Goal: Navigation & Orientation: Find specific page/section

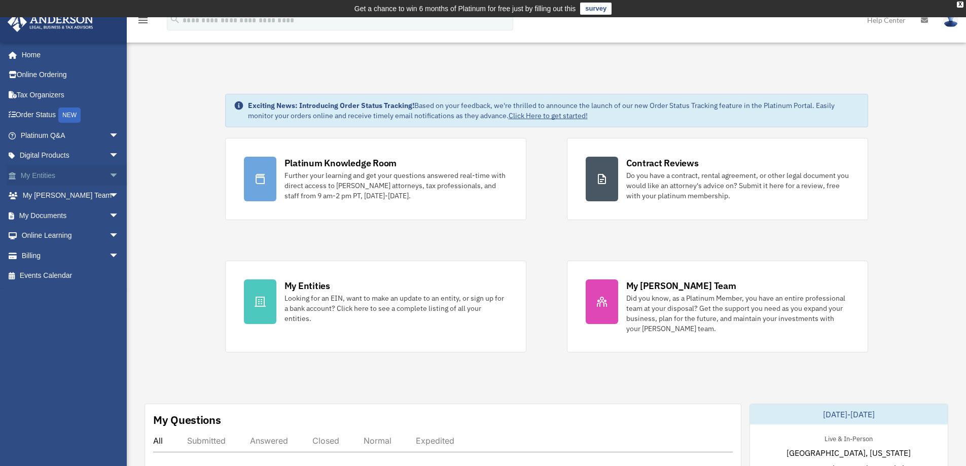
click at [109, 175] on span "arrow_drop_down" at bounding box center [119, 175] width 20 height 21
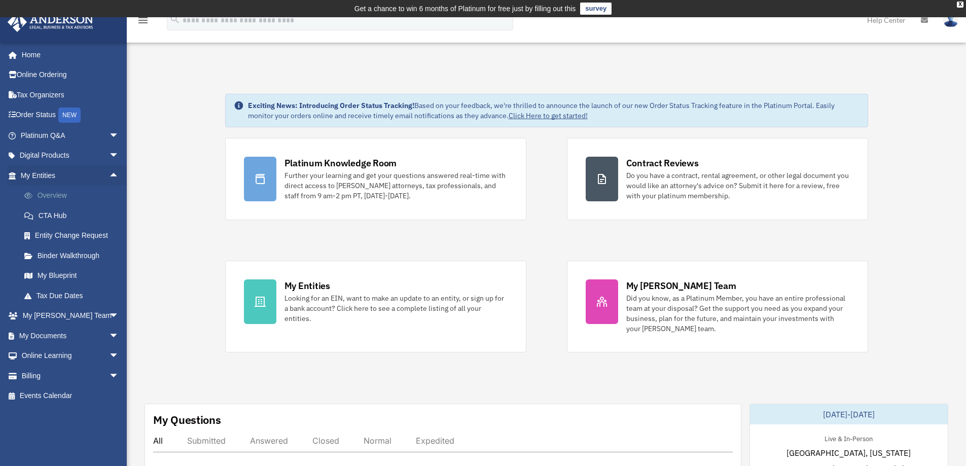
click at [66, 191] on link "Overview" at bounding box center [74, 196] width 120 height 20
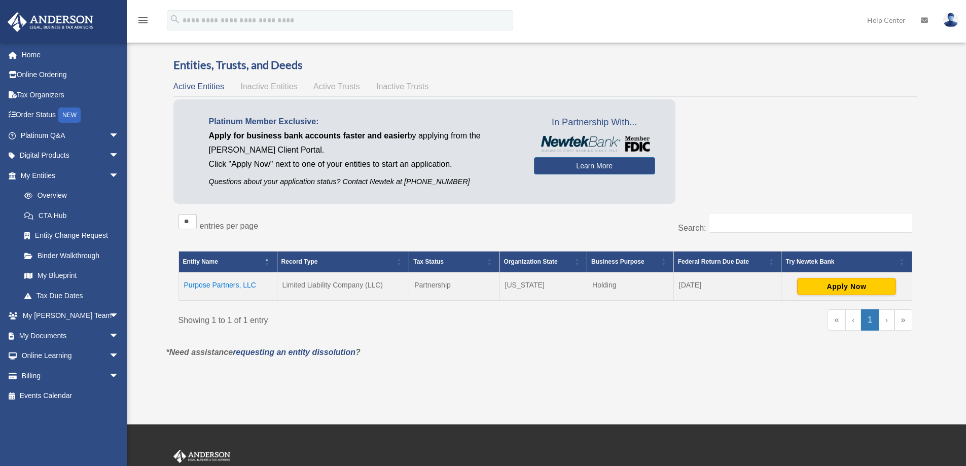
scroll to position [45, 0]
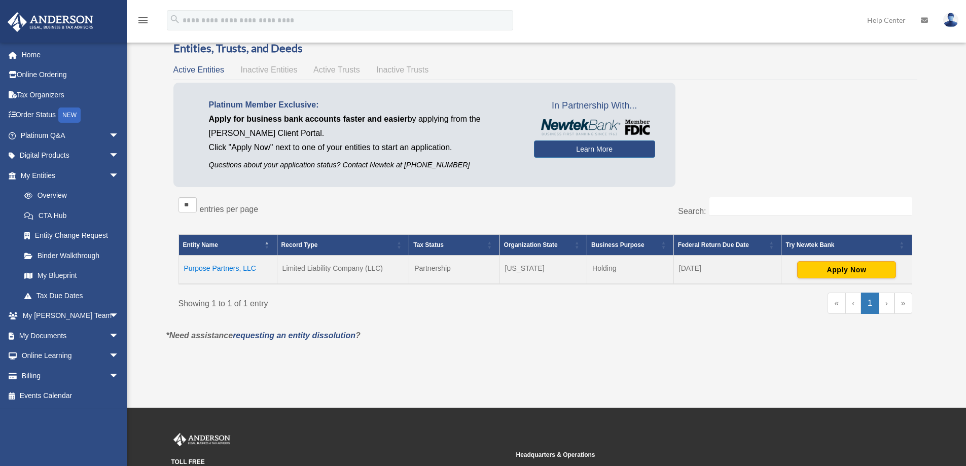
click at [217, 261] on td "Purpose Partners, LLC" at bounding box center [228, 270] width 98 height 28
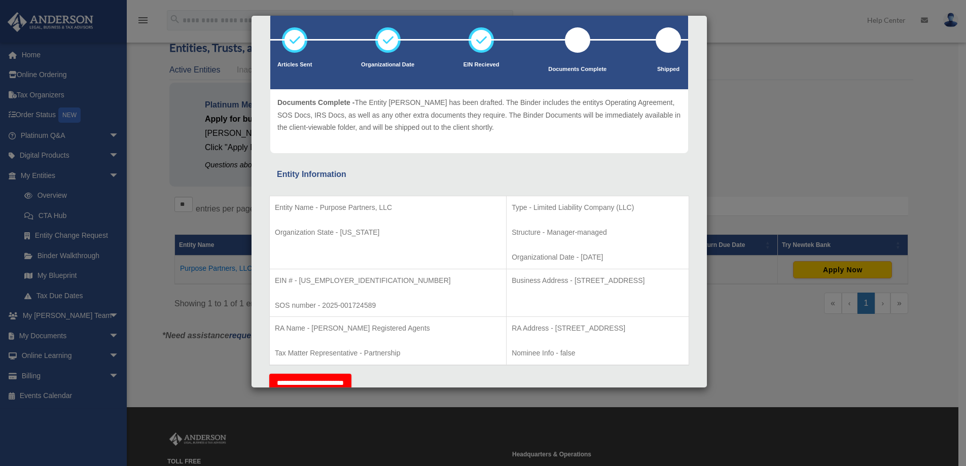
scroll to position [0, 0]
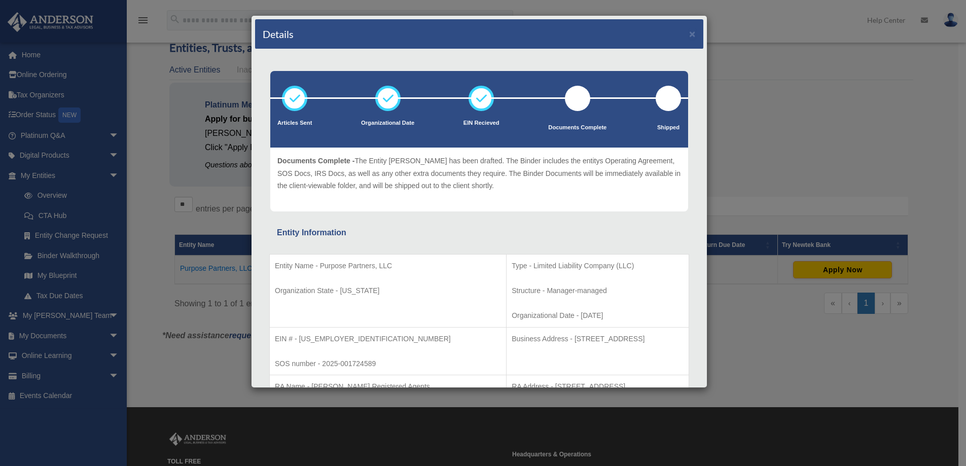
click at [794, 71] on div "Details × Articles Sent Organizational Date" at bounding box center [483, 233] width 966 height 466
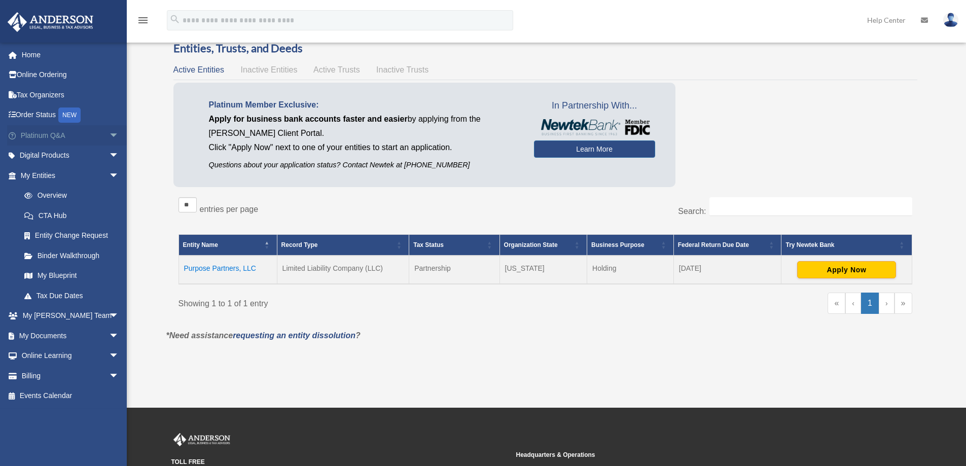
click at [109, 129] on span "arrow_drop_down" at bounding box center [119, 135] width 20 height 21
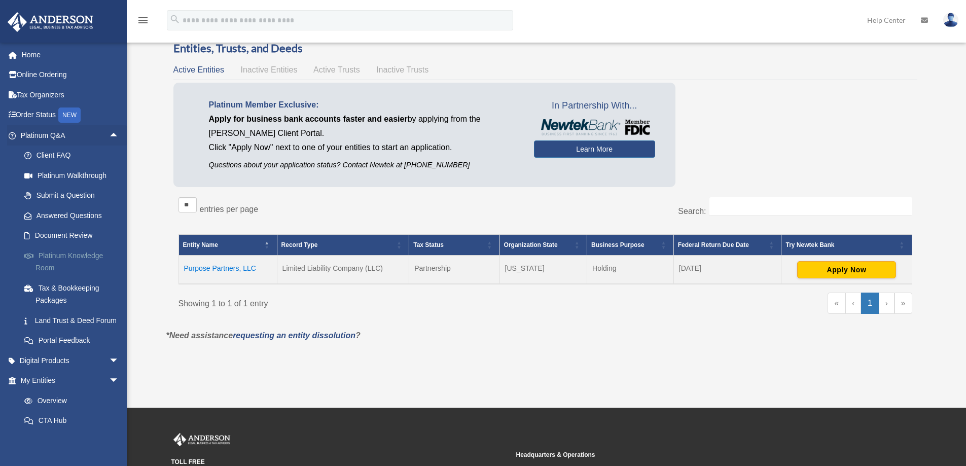
click at [81, 254] on link "Platinum Knowledge Room" at bounding box center [74, 262] width 120 height 32
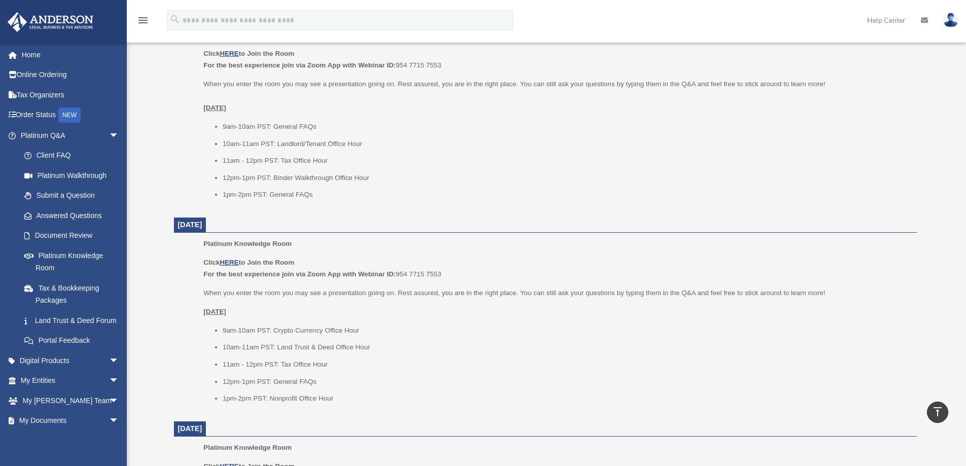
scroll to position [341, 0]
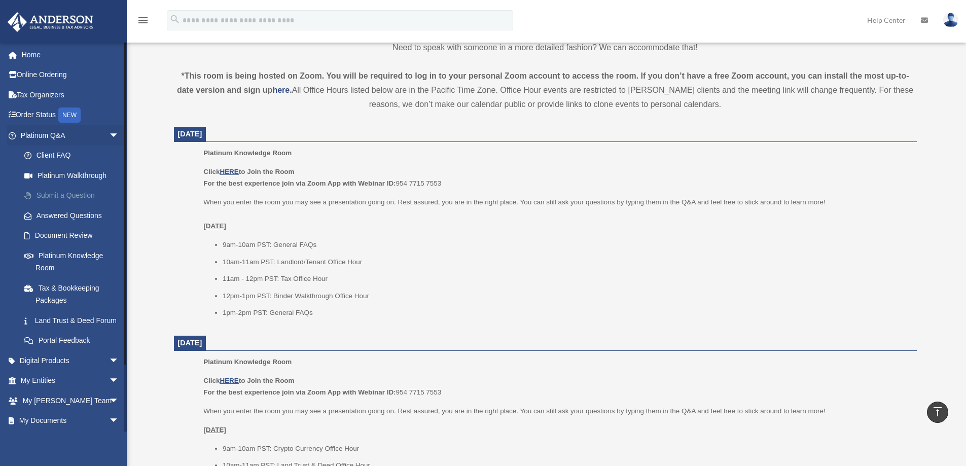
click at [62, 195] on link "Submit a Question" at bounding box center [74, 196] width 120 height 20
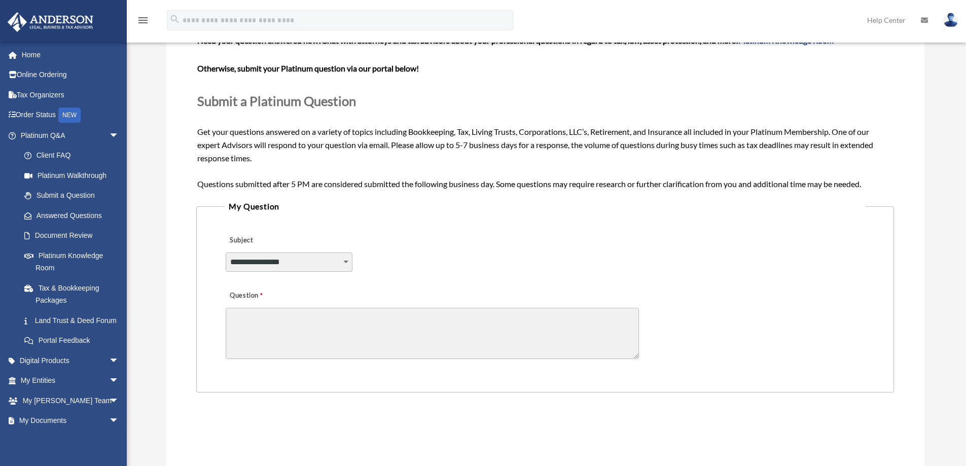
scroll to position [114, 0]
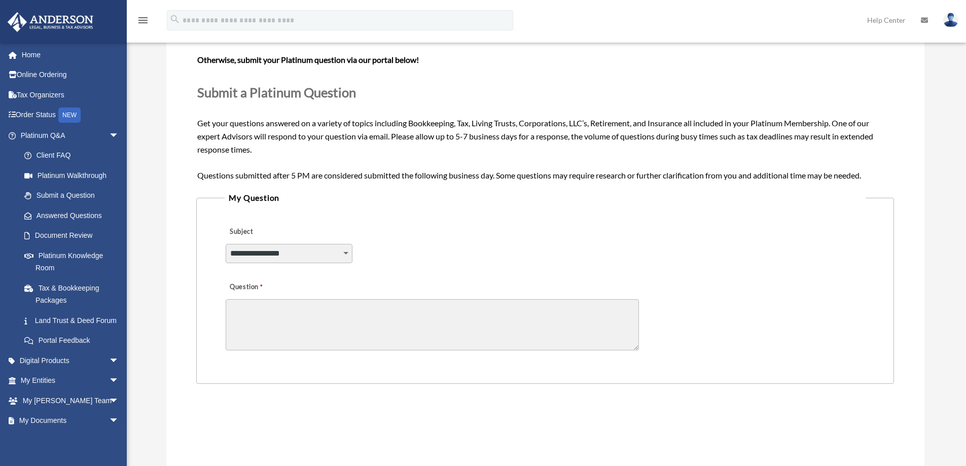
click at [339, 252] on select "**********" at bounding box center [289, 253] width 127 height 19
click at [517, 237] on div "**********" at bounding box center [545, 246] width 641 height 55
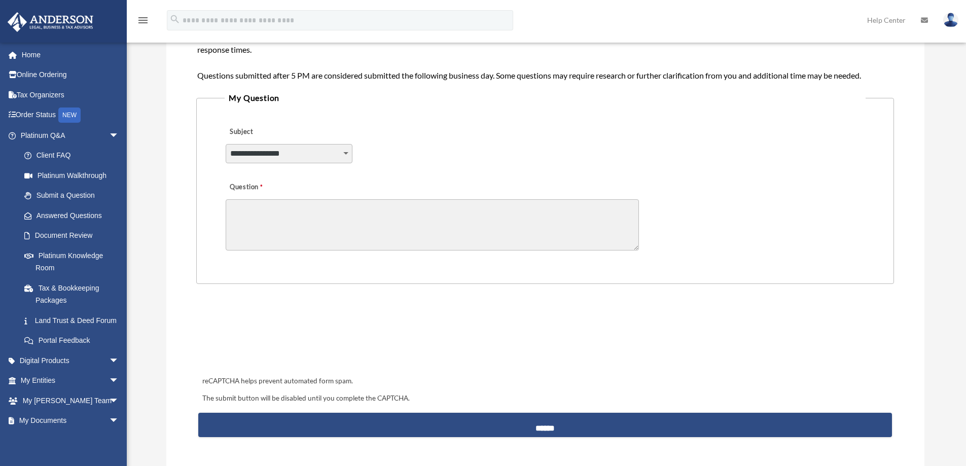
scroll to position [217, 0]
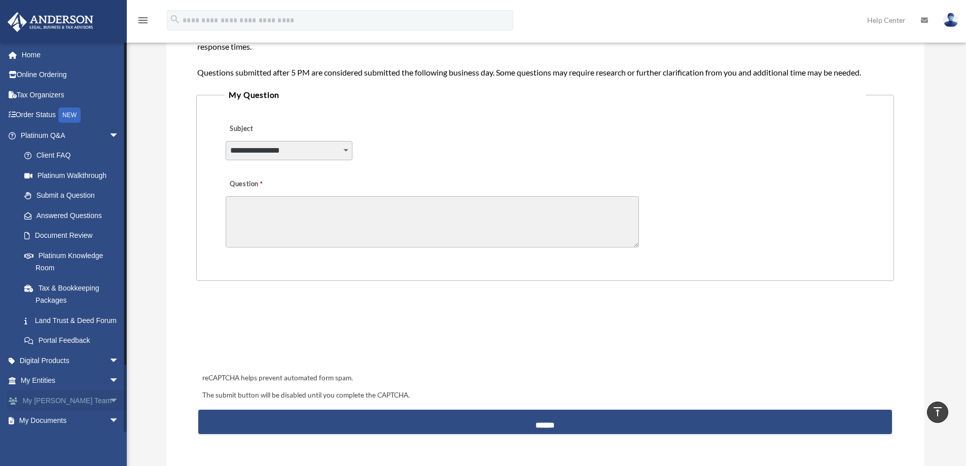
click at [109, 410] on span "arrow_drop_down" at bounding box center [119, 401] width 20 height 21
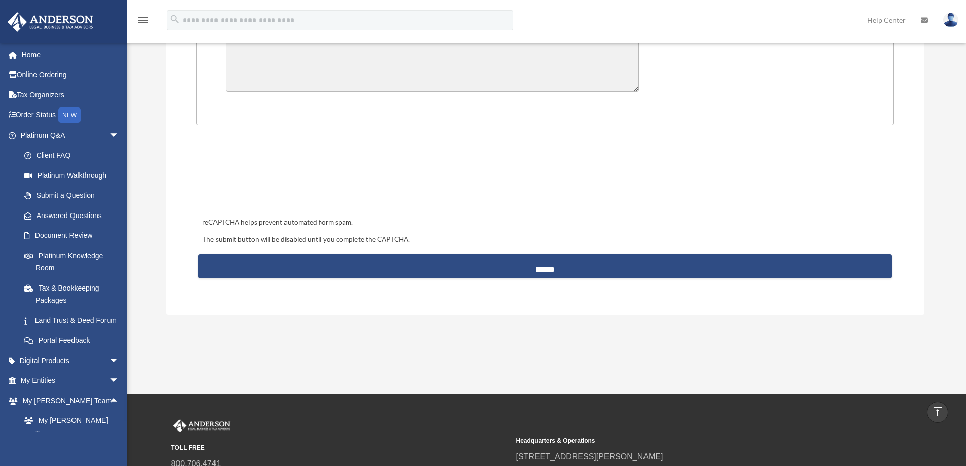
scroll to position [375, 0]
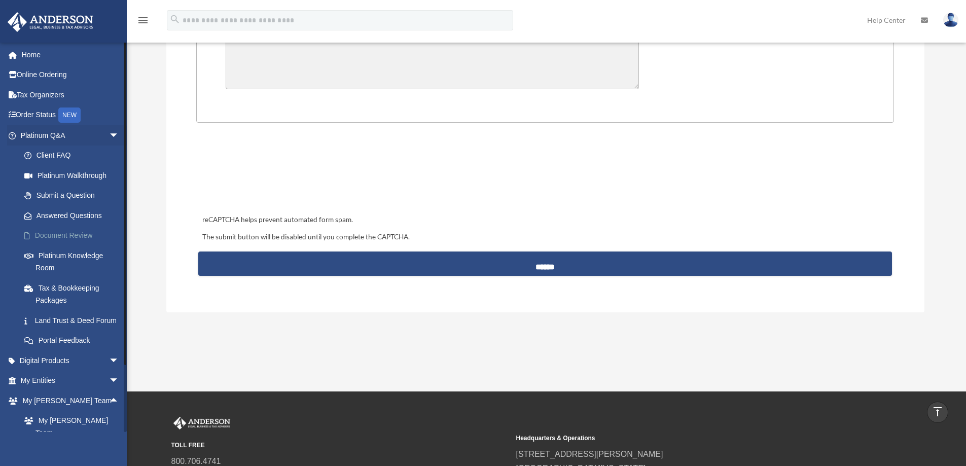
click at [72, 233] on link "Document Review" at bounding box center [74, 236] width 120 height 20
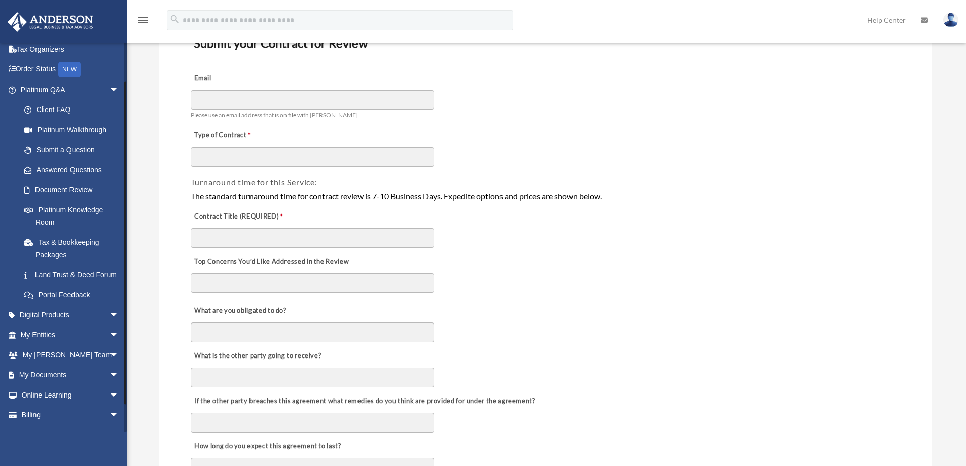
scroll to position [74, 0]
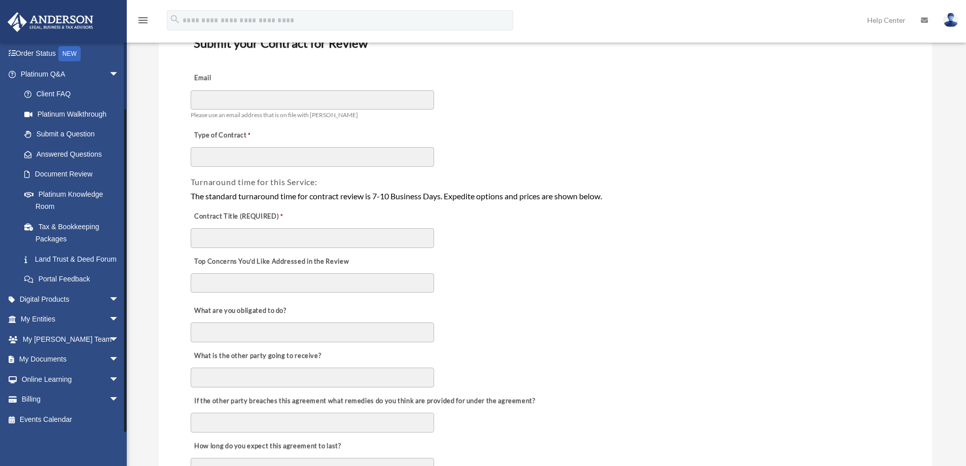
drag, startPoint x: 124, startPoint y: 278, endPoint x: 136, endPoint y: 397, distance: 119.8
click at [109, 338] on span "arrow_drop_down" at bounding box center [119, 339] width 20 height 21
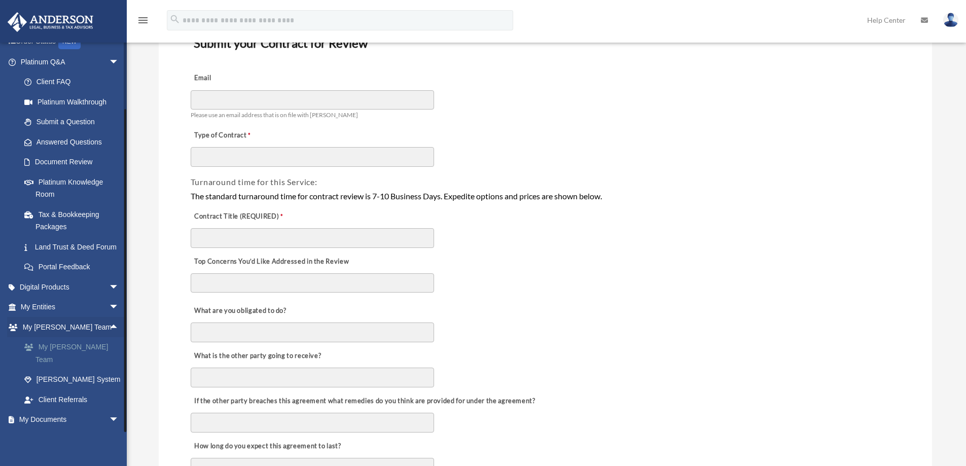
click at [86, 356] on link "My [PERSON_NAME] Team" at bounding box center [74, 353] width 120 height 32
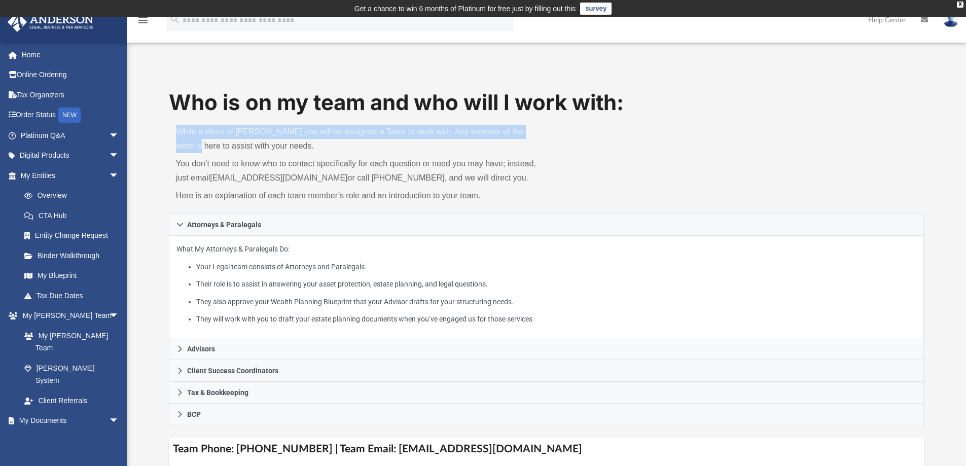
drag, startPoint x: 965, startPoint y: 92, endPoint x: 974, endPoint y: 122, distance: 31.0
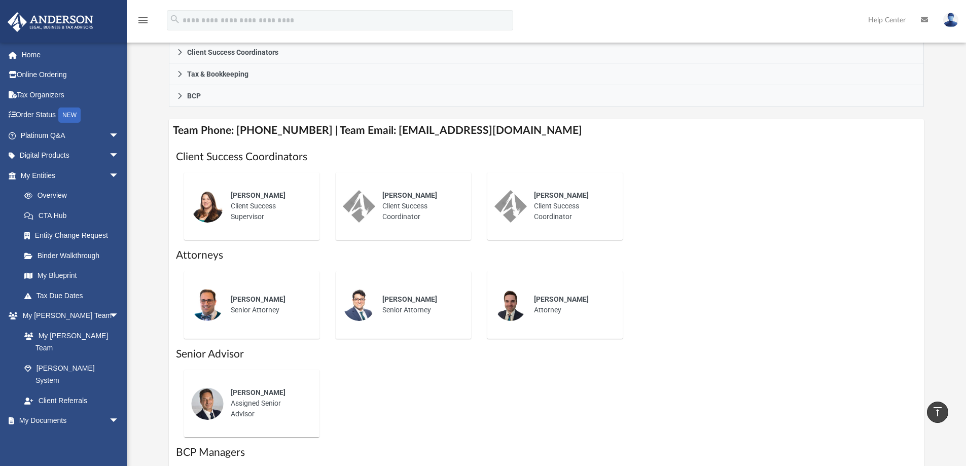
scroll to position [308, 0]
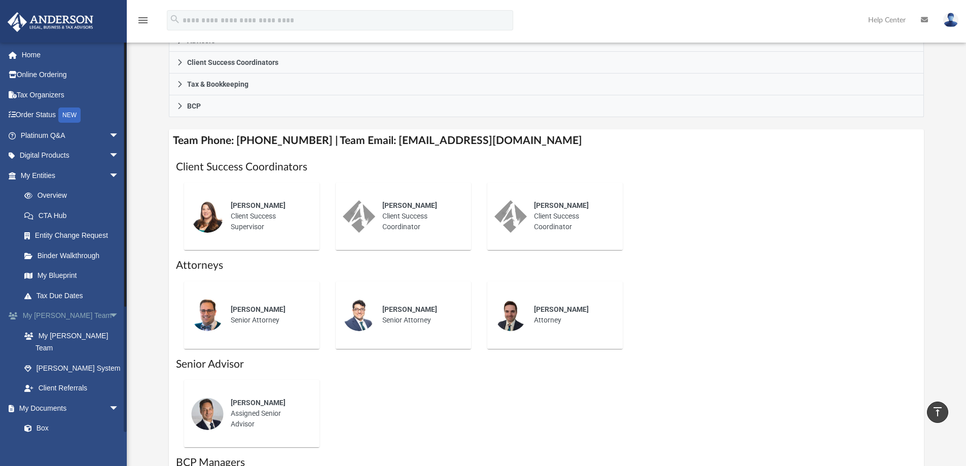
click at [109, 314] on span "arrow_drop_down" at bounding box center [119, 316] width 20 height 21
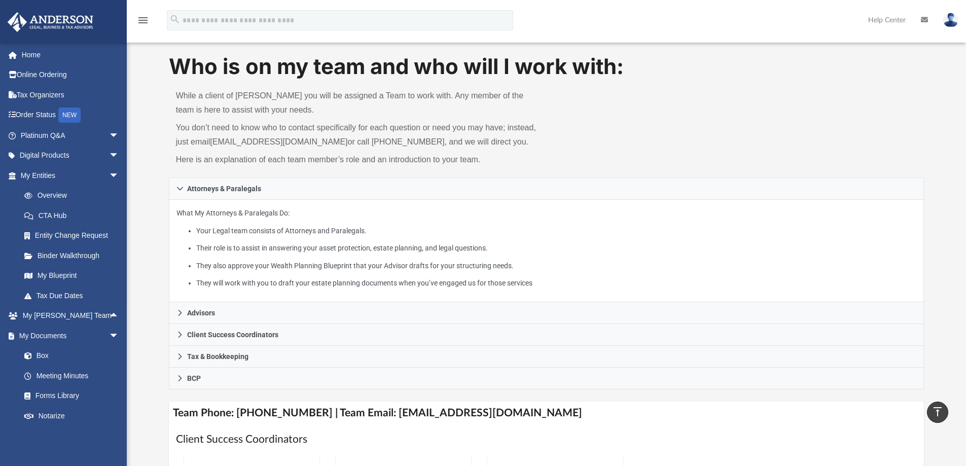
scroll to position [0, 0]
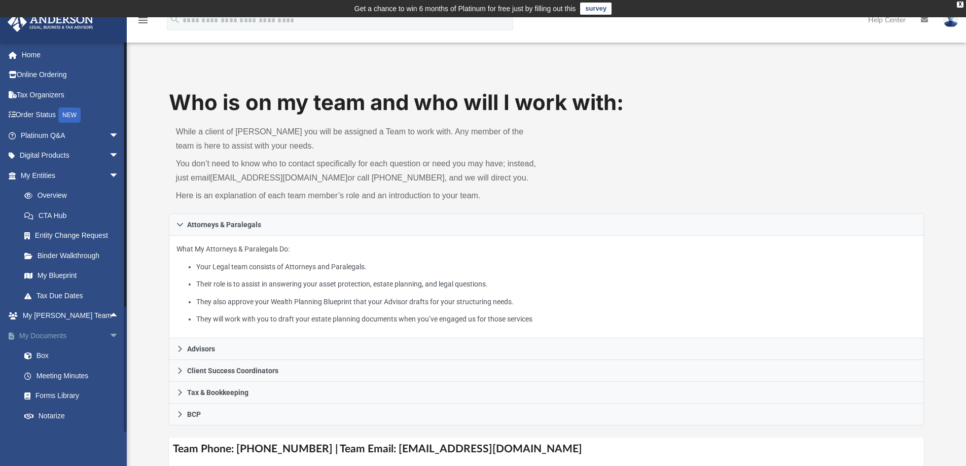
click at [109, 333] on span "arrow_drop_down" at bounding box center [119, 336] width 20 height 21
click at [109, 138] on span "arrow_drop_down" at bounding box center [119, 135] width 20 height 21
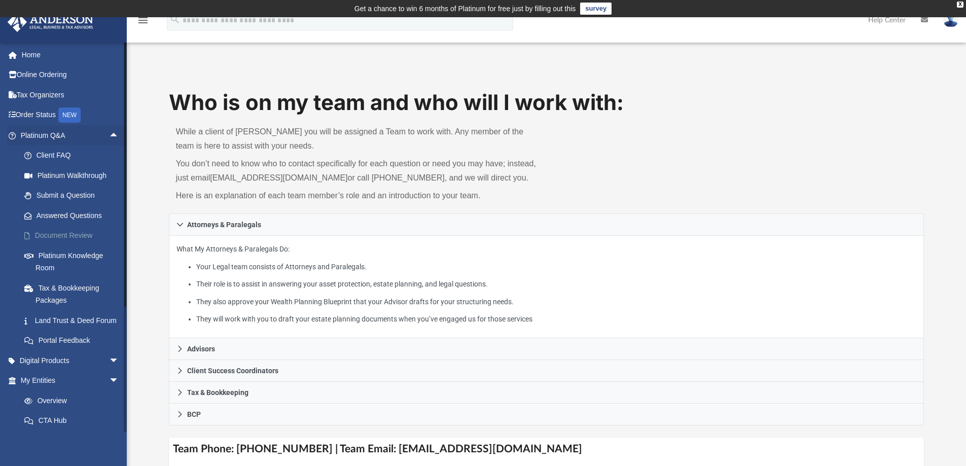
click at [81, 235] on link "Document Review" at bounding box center [74, 236] width 120 height 20
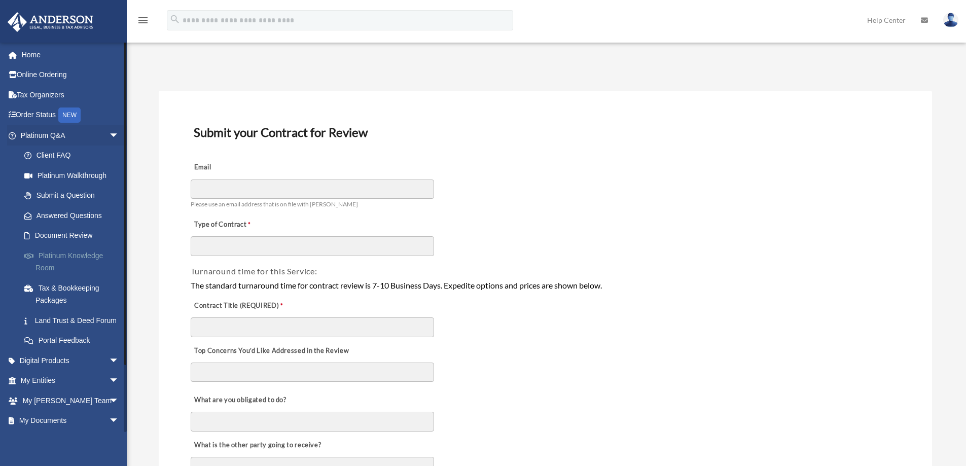
click at [74, 254] on link "Platinum Knowledge Room" at bounding box center [74, 262] width 120 height 32
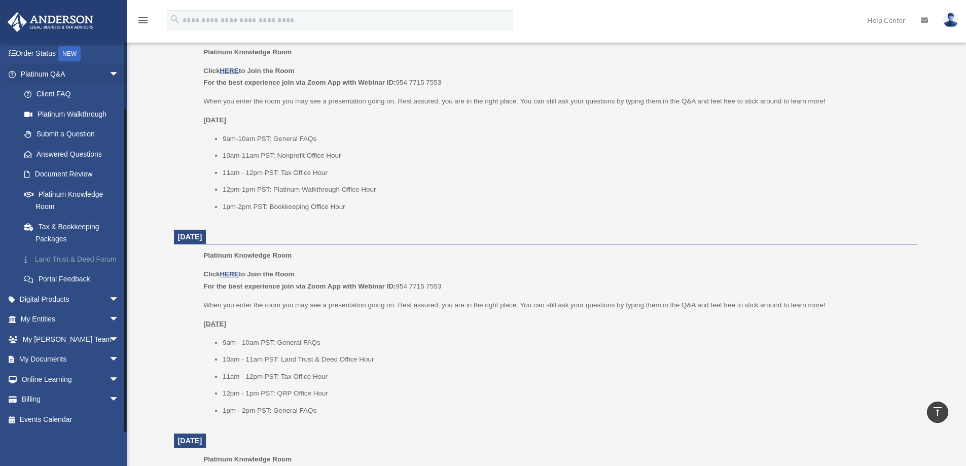
scroll to position [74, 0]
drag, startPoint x: 124, startPoint y: 161, endPoint x: 119, endPoint y: 265, distance: 104.1
click at [119, 265] on div "flanntastic4@aol.com Sign Out flanntastic4@aol.com Home Online Ordering Tax Org…" at bounding box center [63, 237] width 127 height 390
click at [109, 64] on span "arrow_drop_down" at bounding box center [119, 74] width 20 height 21
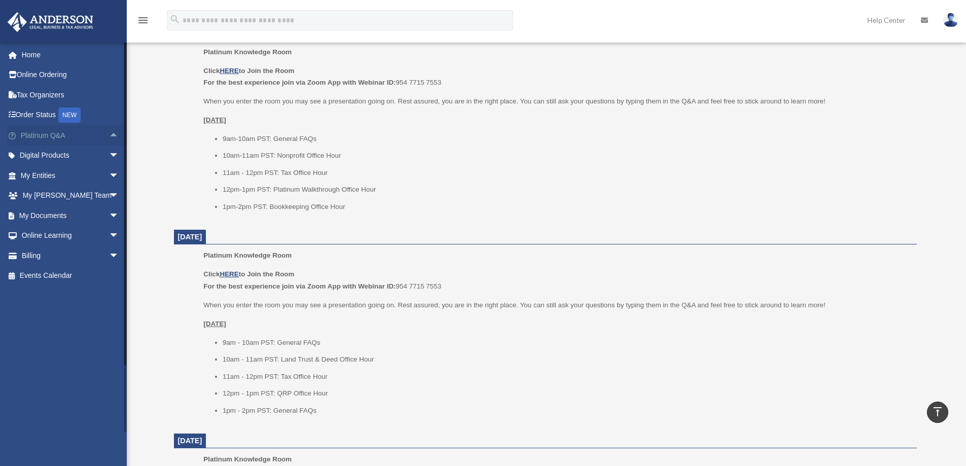
click at [109, 62] on link "Home" at bounding box center [70, 55] width 127 height 20
click at [110, 133] on span "arrow_drop_up" at bounding box center [119, 135] width 20 height 21
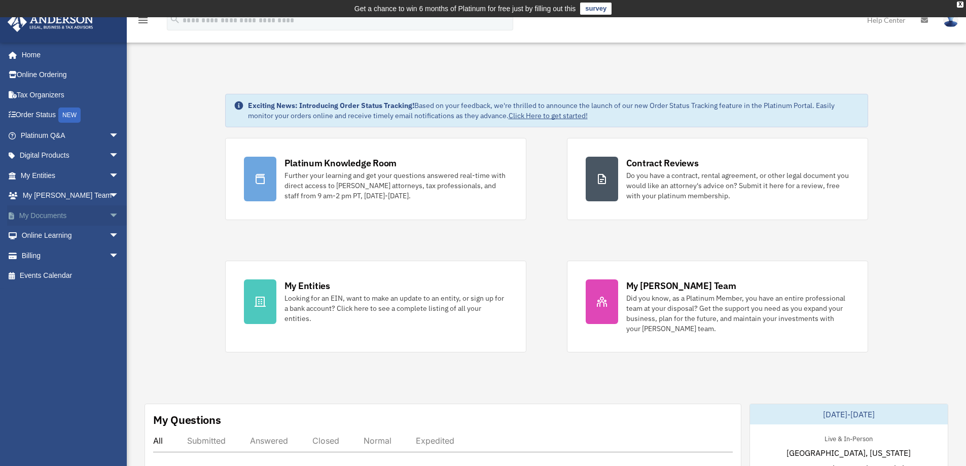
click at [65, 217] on link "My Documents arrow_drop_down" at bounding box center [70, 215] width 127 height 20
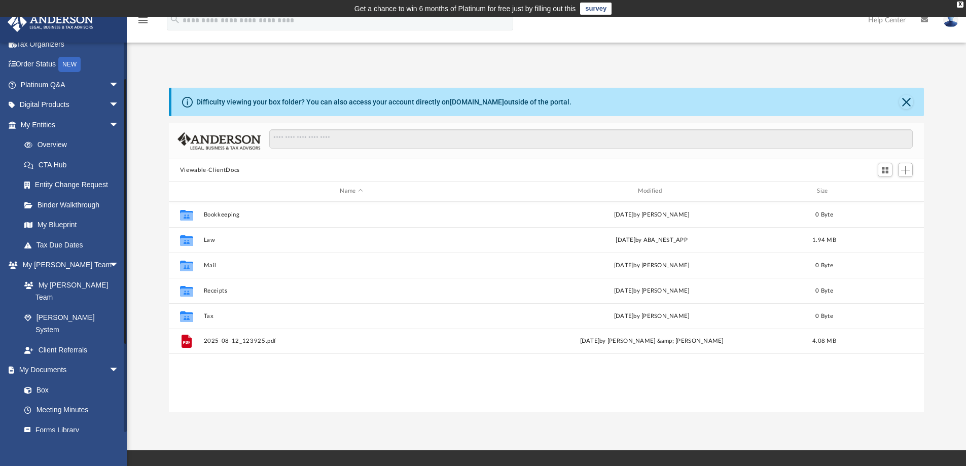
scroll to position [61, 0]
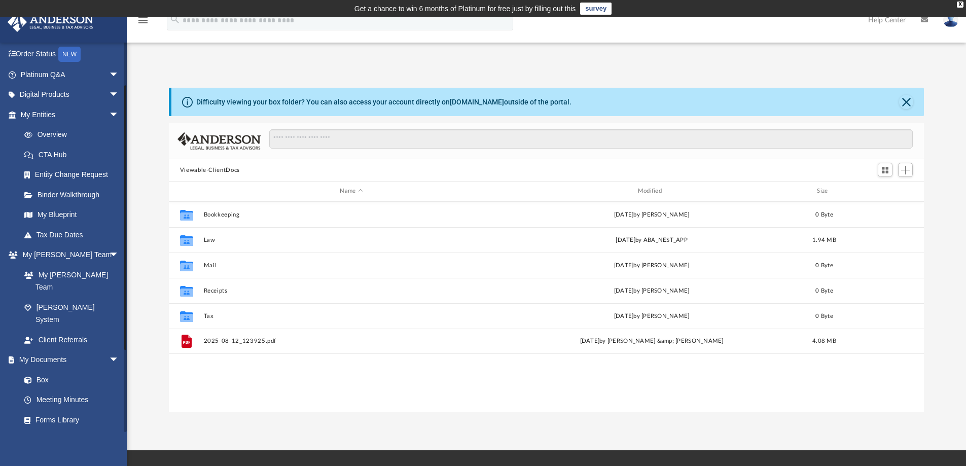
drag, startPoint x: 125, startPoint y: 266, endPoint x: 133, endPoint y: 309, distance: 44.0
click at [133, 309] on div "App flanntastic4@aol.com Sign Out flanntastic4@aol.com Home Online Ordering Tax…" at bounding box center [483, 234] width 966 height 356
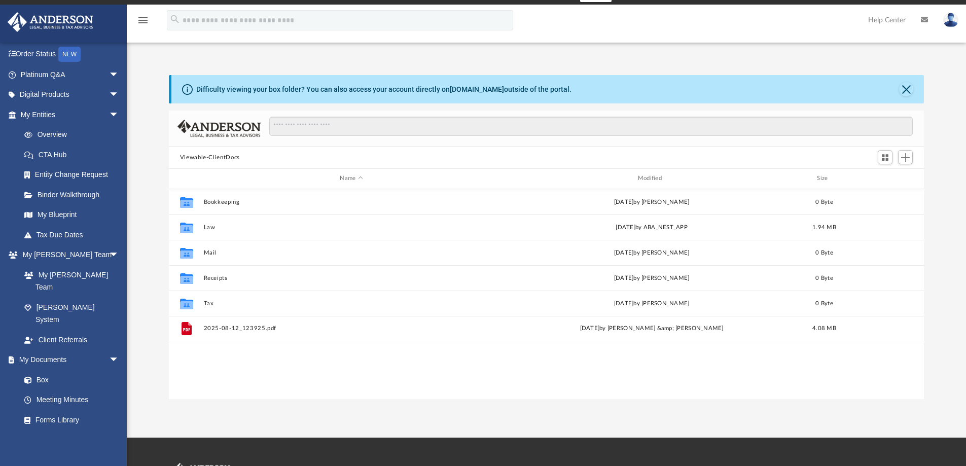
scroll to position [17, 0]
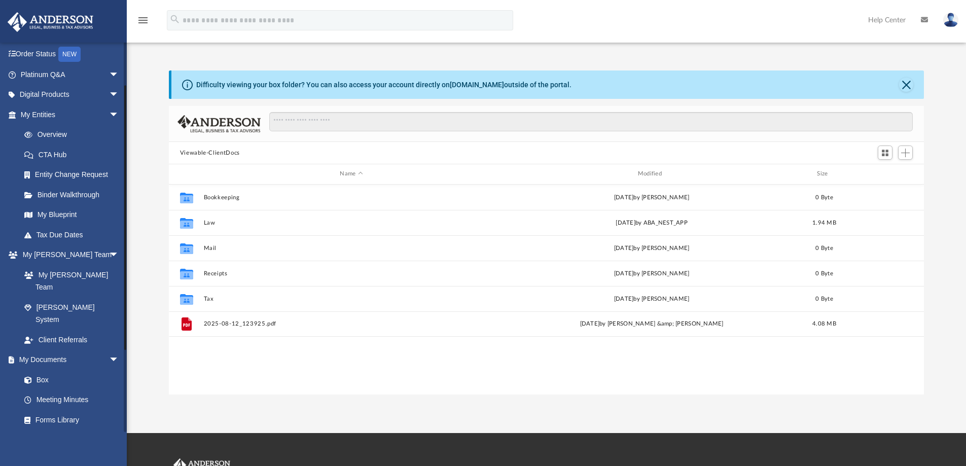
click at [62, 430] on link "Notarize" at bounding box center [74, 440] width 120 height 20
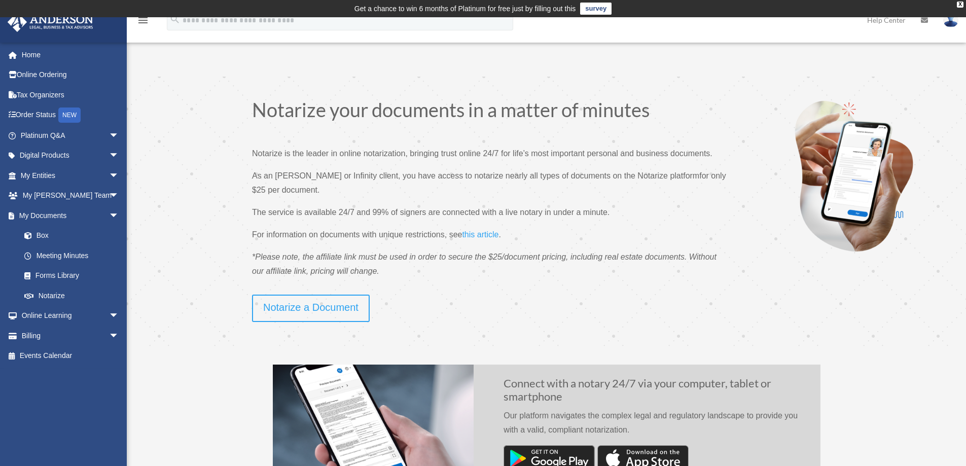
click at [955, 24] on img at bounding box center [951, 20] width 15 height 15
click at [774, 90] on link "Logout" at bounding box center [798, 88] width 101 height 21
